Goal: Task Accomplishment & Management: Manage account settings

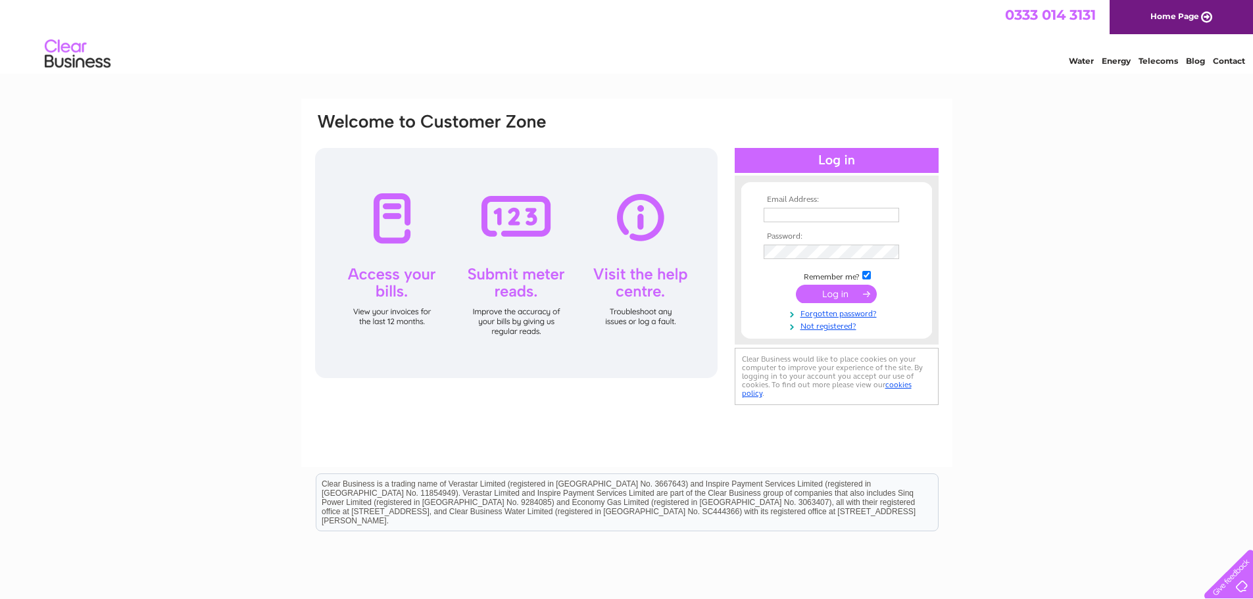
type input "dave@dsmni.co.uk"
click at [824, 291] on input "submit" at bounding box center [836, 294] width 81 height 18
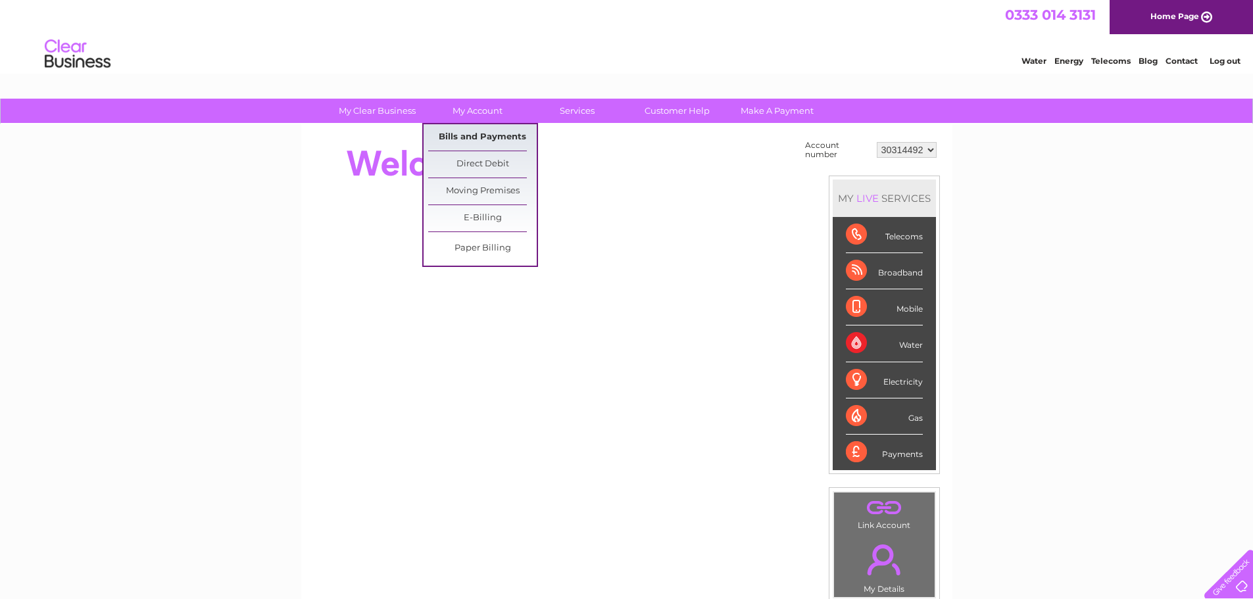
click at [475, 132] on link "Bills and Payments" at bounding box center [482, 137] width 109 height 26
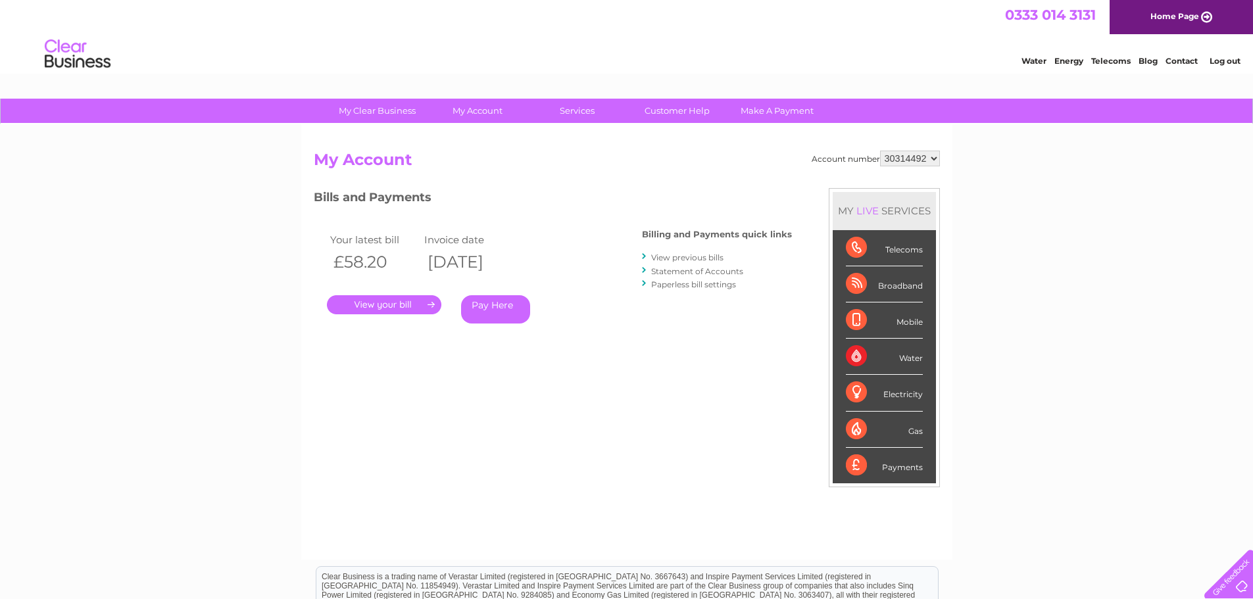
click at [379, 307] on link "." at bounding box center [384, 304] width 114 height 19
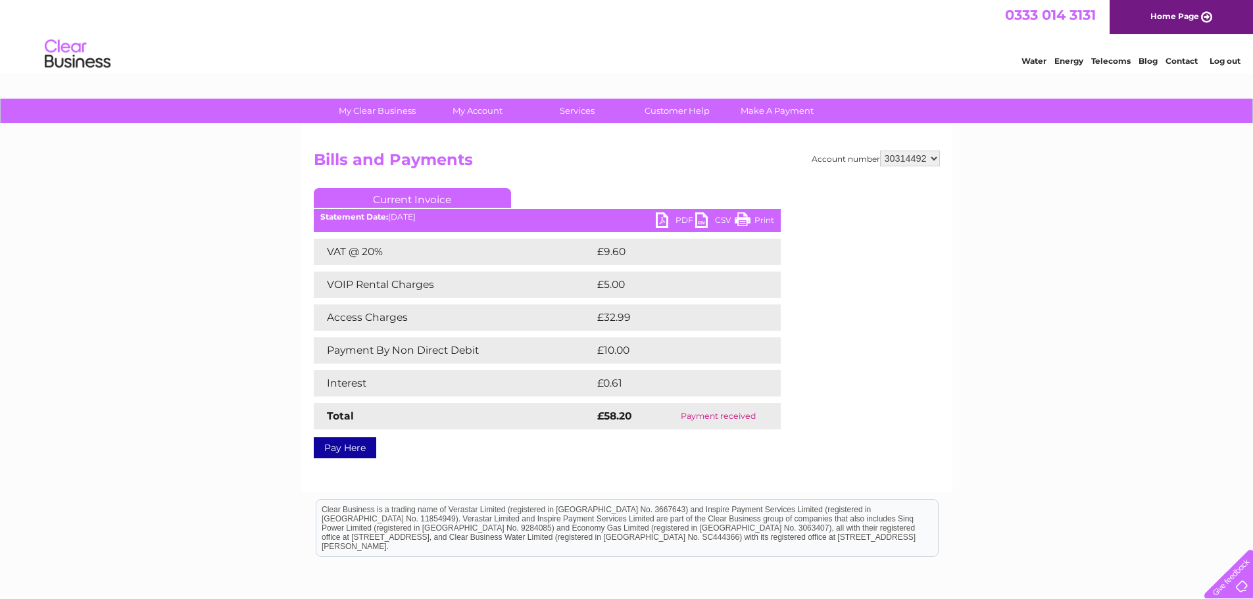
click at [1222, 61] on link "Log out" at bounding box center [1225, 61] width 31 height 10
